Goal: Find specific page/section: Find specific page/section

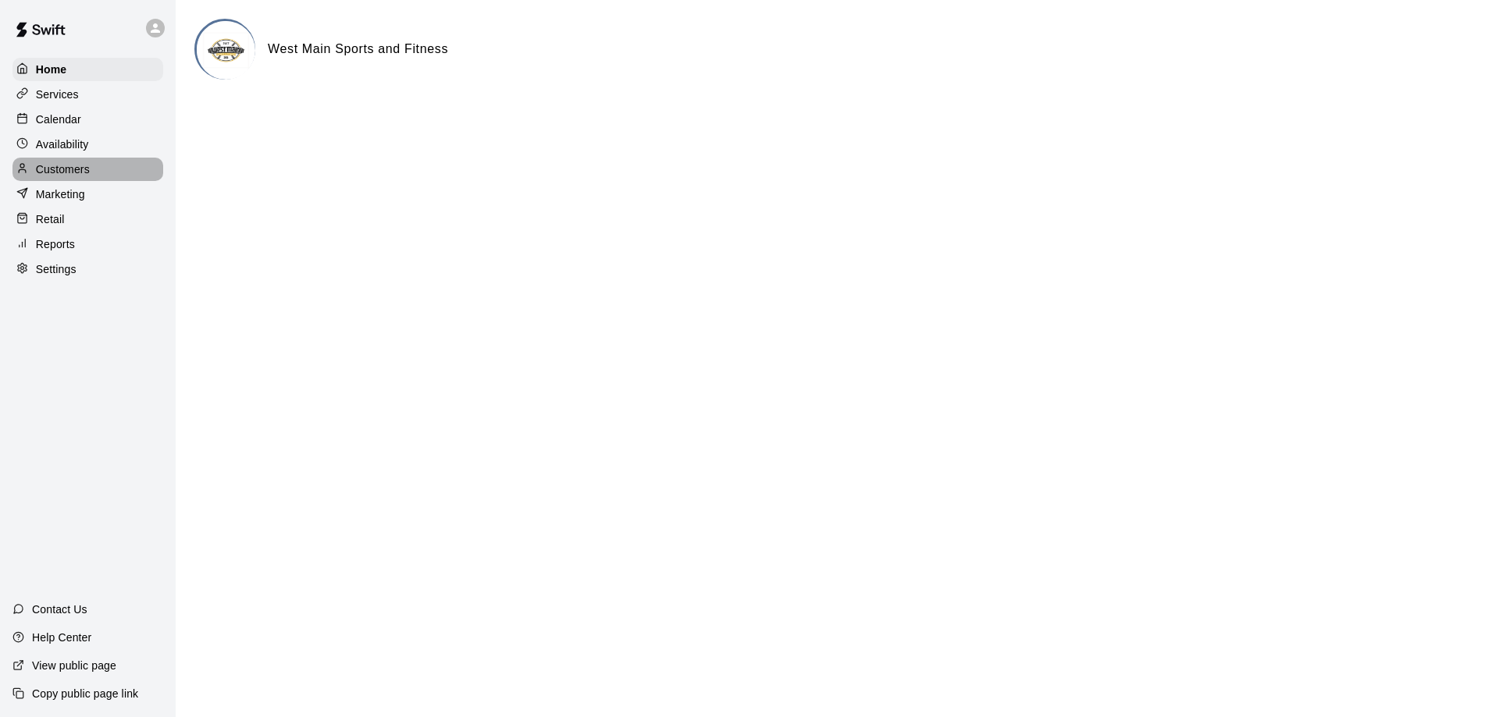
click at [63, 166] on p "Customers" at bounding box center [63, 170] width 54 height 16
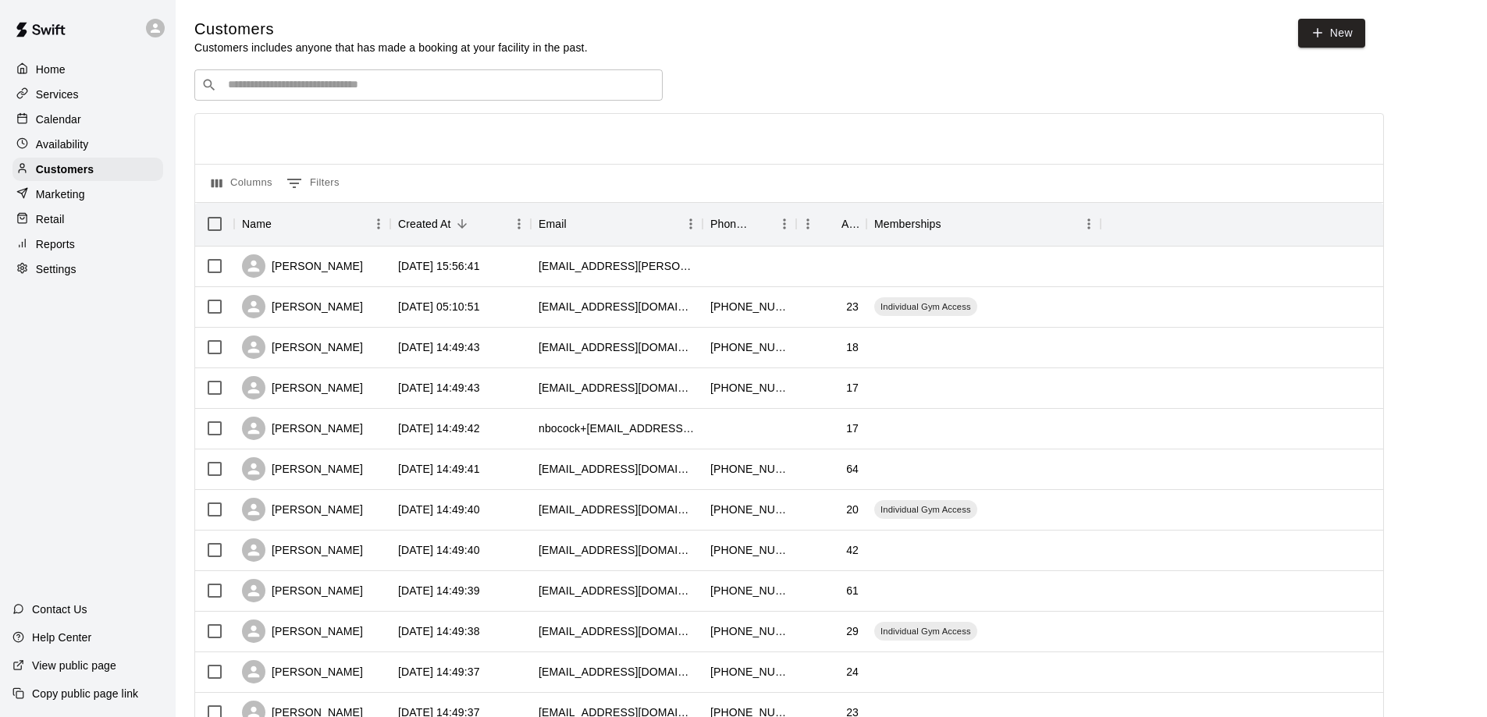
click at [48, 247] on p "Reports" at bounding box center [55, 245] width 39 height 16
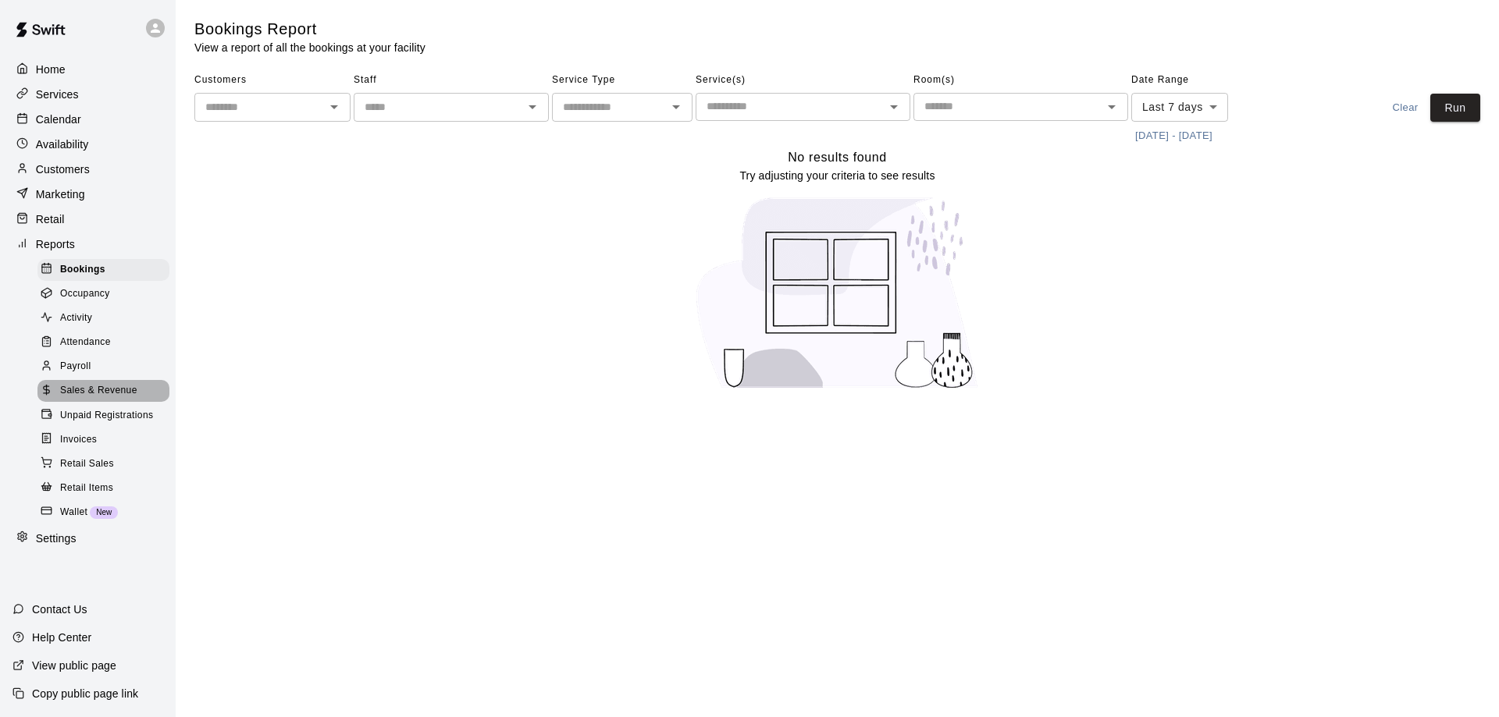
click at [90, 392] on div "Sales & Revenue" at bounding box center [103, 391] width 132 height 22
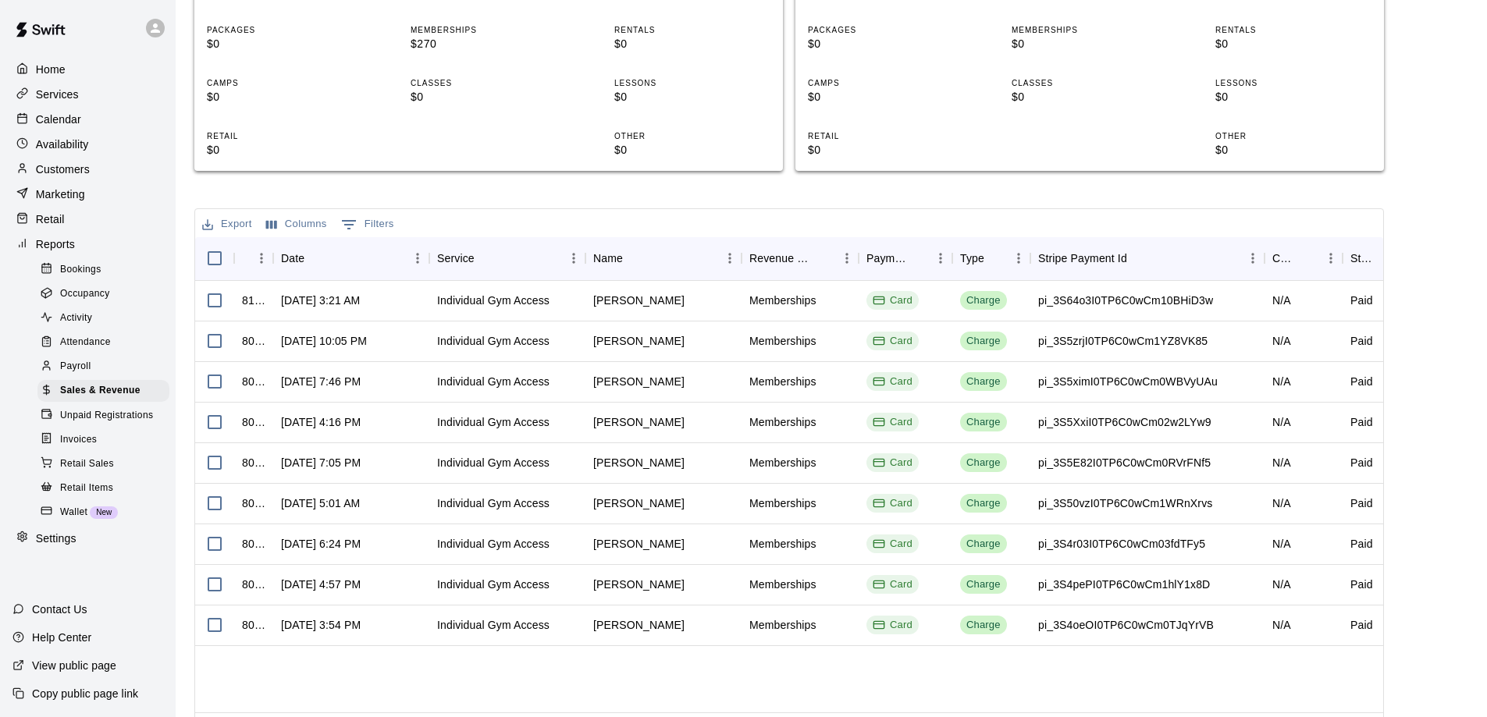
scroll to position [78, 0]
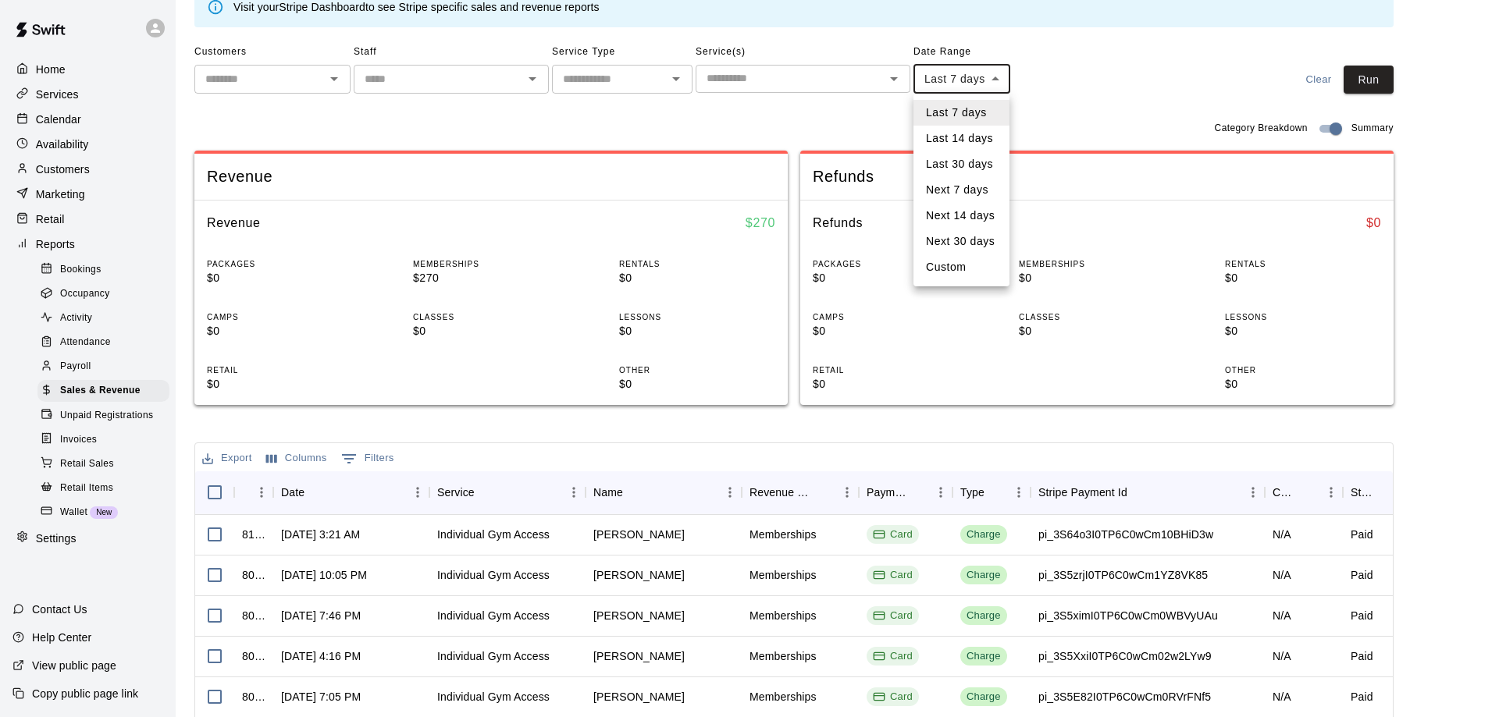
click at [996, 73] on body "Home Services Calendar Availability Customers Marketing Retail Reports Bookings…" at bounding box center [749, 458] width 1499 height 1073
click at [978, 137] on li "Last 14 days" at bounding box center [961, 139] width 96 height 26
type input "******"
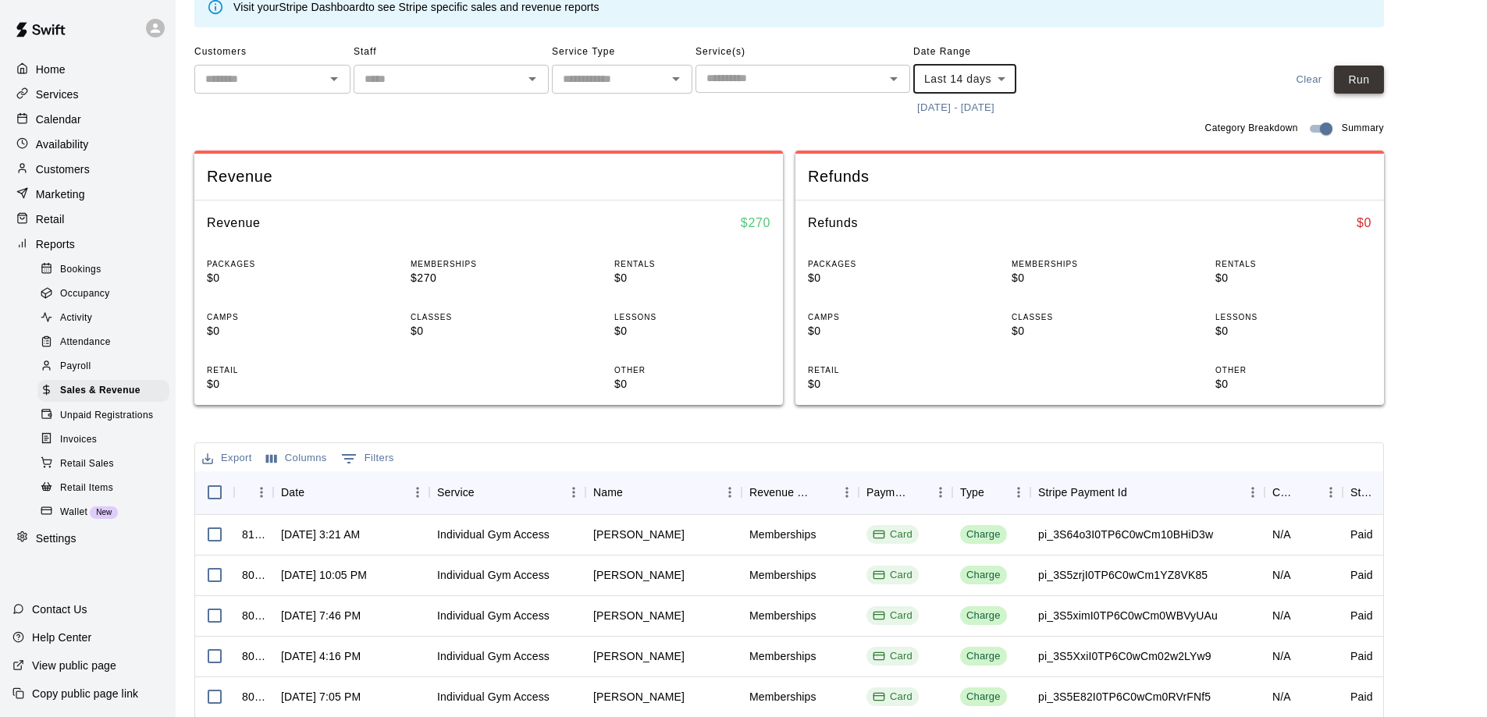
click at [1372, 89] on button "Run" at bounding box center [1359, 80] width 50 height 29
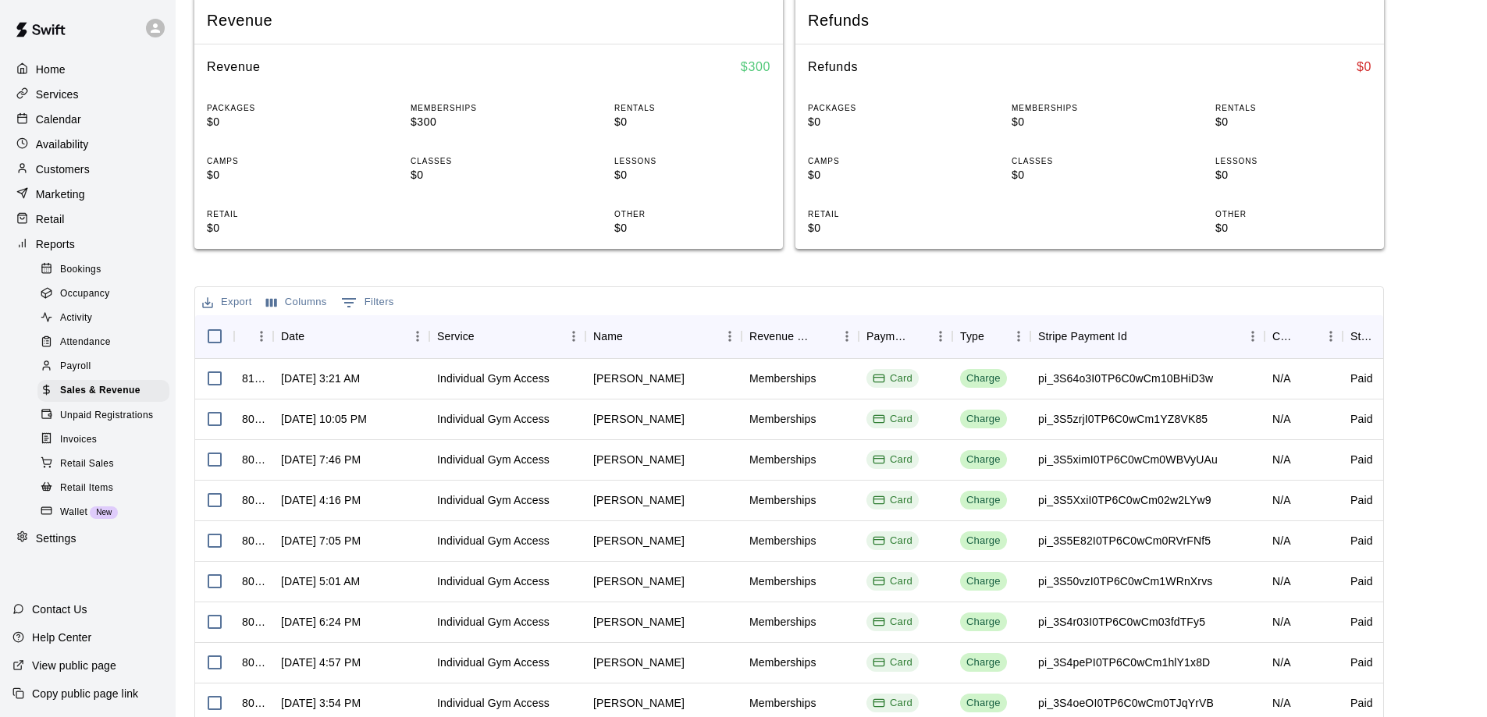
scroll to position [356, 0]
